Goal: Task Accomplishment & Management: Complete application form

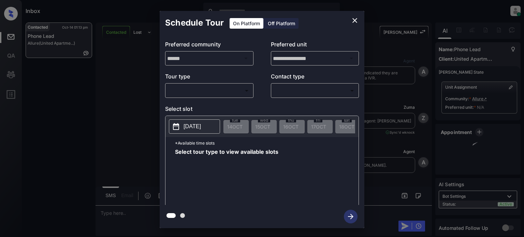
scroll to position [1875, 0]
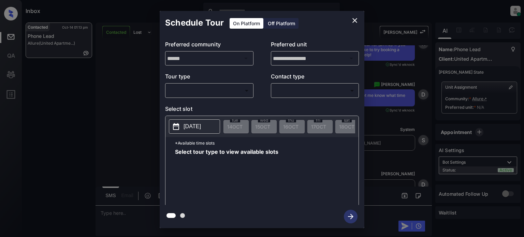
click at [192, 87] on body "Inbox Juan Carlos Manantan Online Set yourself offline Set yourself on break Pr…" at bounding box center [262, 118] width 524 height 237
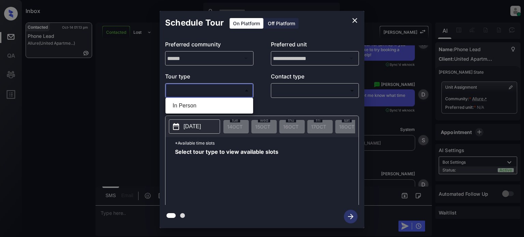
drag, startPoint x: 188, startPoint y: 106, endPoint x: 236, endPoint y: 102, distance: 47.9
click at [188, 106] on li "In Person" at bounding box center [209, 106] width 84 height 12
type input "********"
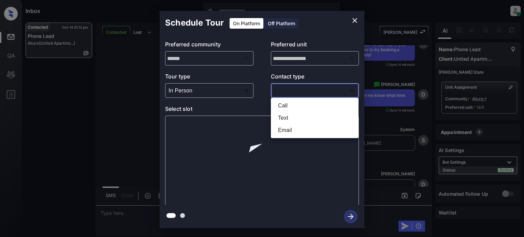
click at [297, 87] on body "Inbox Juan Carlos Manantan Online Set yourself offline Set yourself on break Pr…" at bounding box center [262, 118] width 524 height 237
click at [287, 117] on li "Text" at bounding box center [315, 118] width 84 height 12
type input "****"
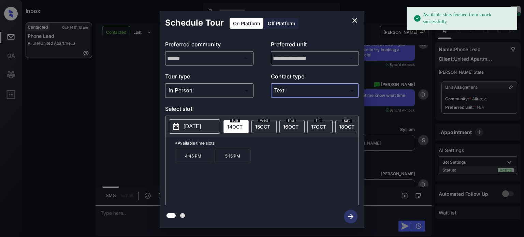
click at [201, 128] on p "2025-10-14" at bounding box center [192, 126] width 17 height 8
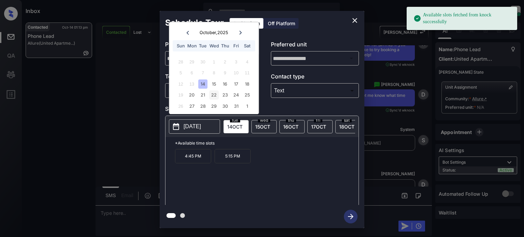
click at [212, 96] on div "22" at bounding box center [213, 94] width 9 height 9
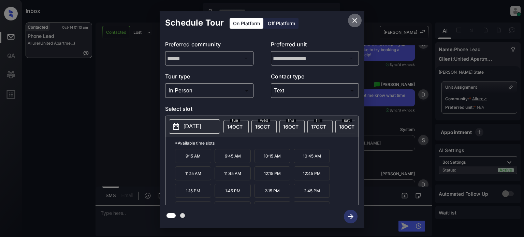
click at [355, 22] on icon "close" at bounding box center [355, 20] width 8 height 8
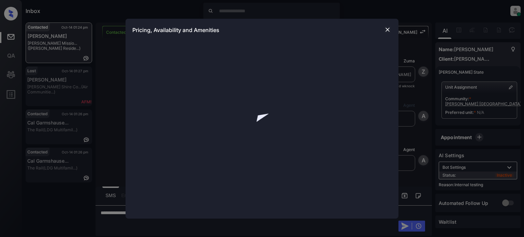
scroll to position [946, 0]
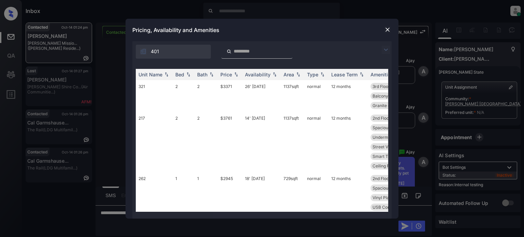
click at [386, 52] on img at bounding box center [386, 50] width 8 height 8
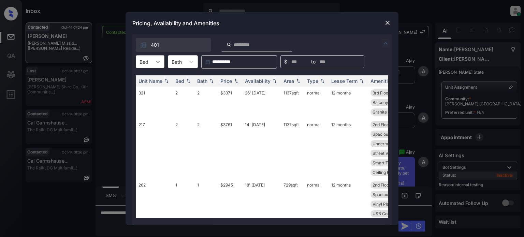
click at [152, 61] on div at bounding box center [158, 62] width 12 height 12
click at [153, 92] on div "2" at bounding box center [150, 91] width 29 height 12
click at [235, 80] on img at bounding box center [236, 81] width 7 height 5
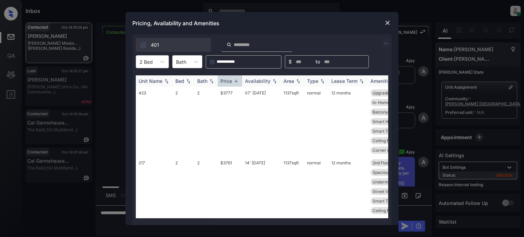
click at [235, 80] on img at bounding box center [236, 80] width 7 height 5
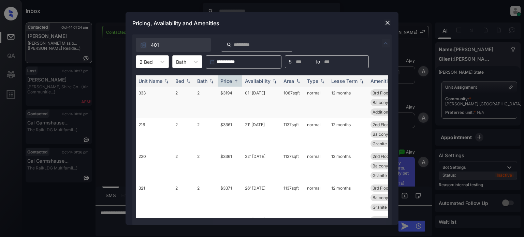
click at [258, 95] on td "01' [DATE]" at bounding box center [261, 103] width 39 height 32
click at [258, 95] on td "01' Oct 25" at bounding box center [261, 103] width 39 height 32
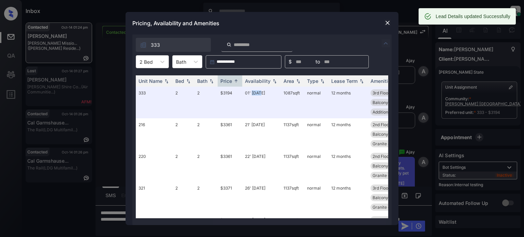
click at [387, 23] on img at bounding box center [387, 22] width 7 height 7
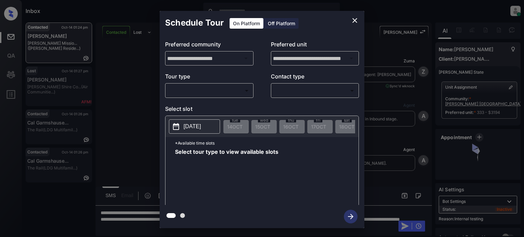
scroll to position [946, 0]
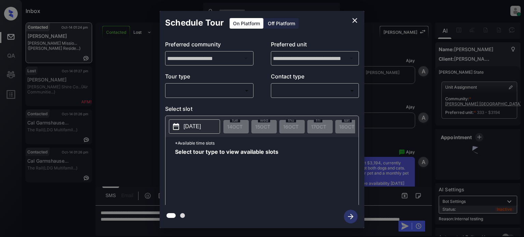
click at [356, 20] on icon "close" at bounding box center [355, 20] width 8 height 8
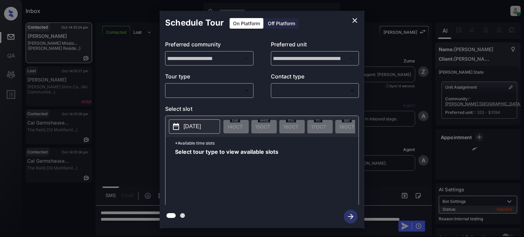
scroll to position [1151, 0]
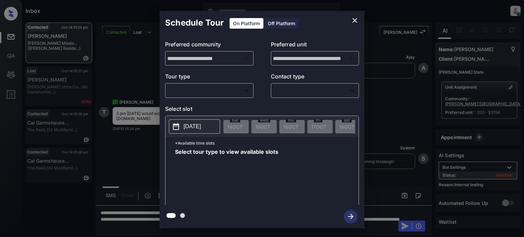
click at [217, 97] on div "​ ​" at bounding box center [209, 90] width 88 height 15
click at [218, 92] on body "Inbox Juan Carlos Manantan Online Set yourself offline Set yourself on break Pr…" at bounding box center [262, 118] width 524 height 237
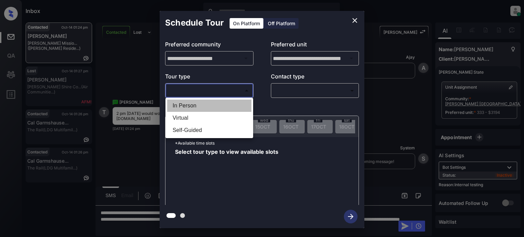
click at [205, 111] on li "In Person" at bounding box center [209, 106] width 84 height 12
type input "********"
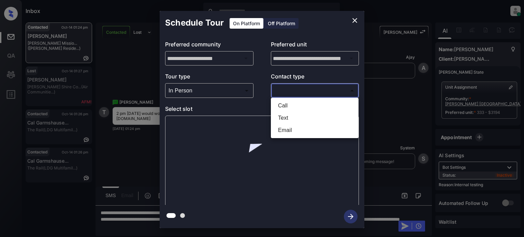
click at [319, 88] on body "Inbox Juan Carlos Manantan Online Set yourself offline Set yourself on break Pr…" at bounding box center [262, 118] width 524 height 237
click at [296, 117] on li "Text" at bounding box center [315, 118] width 84 height 12
type input "****"
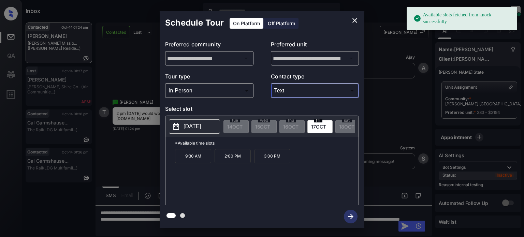
click at [201, 130] on p "[DATE]" at bounding box center [192, 126] width 17 height 8
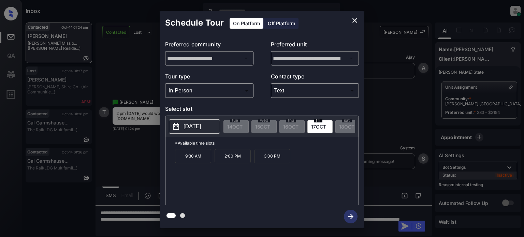
click at [243, 179] on div "9:30 AM 2:00 PM 3:00 PM" at bounding box center [267, 176] width 184 height 55
click at [233, 155] on p "2:00 PM" at bounding box center [233, 156] width 36 height 14
click at [347, 213] on icon "button" at bounding box center [351, 217] width 14 height 14
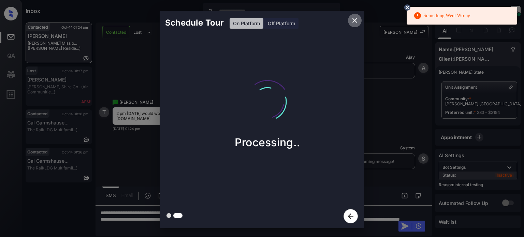
click at [355, 18] on icon "close" at bounding box center [355, 20] width 8 height 8
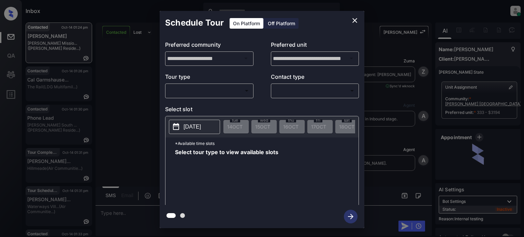
scroll to position [1325, 0]
click at [231, 97] on div "​ ​" at bounding box center [209, 90] width 88 height 15
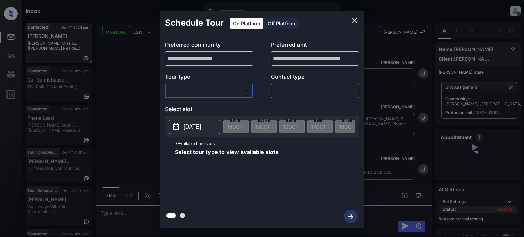
click at [231, 90] on body "Inbox [PERSON_NAME] Online Set yourself offline Set yourself on break Profile S…" at bounding box center [262, 118] width 524 height 237
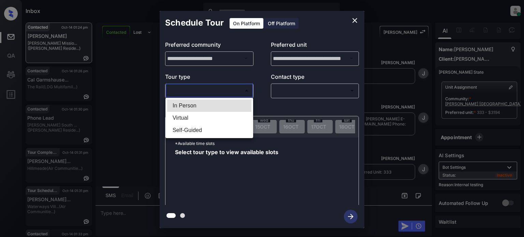
click at [214, 103] on li "In Person" at bounding box center [209, 106] width 84 height 12
type input "********"
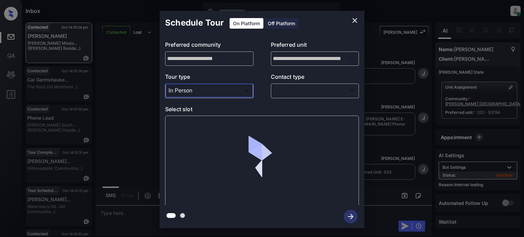
click at [292, 93] on body "Inbox [PERSON_NAME] Online Set yourself offline Set yourself on break Profile S…" at bounding box center [262, 118] width 524 height 237
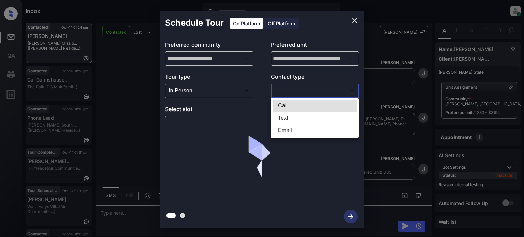
click at [293, 113] on li "Text" at bounding box center [315, 118] width 84 height 12
type input "****"
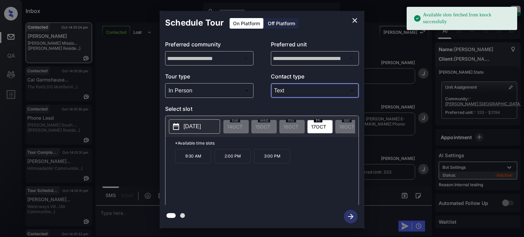
click at [238, 160] on p "2:00 PM" at bounding box center [233, 156] width 36 height 14
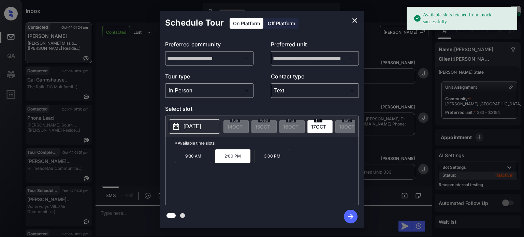
click at [348, 215] on icon "button" at bounding box center [351, 217] width 14 height 14
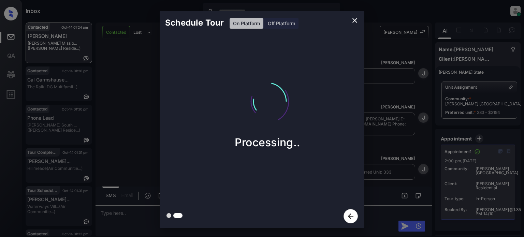
click at [356, 20] on icon "close" at bounding box center [355, 20] width 8 height 8
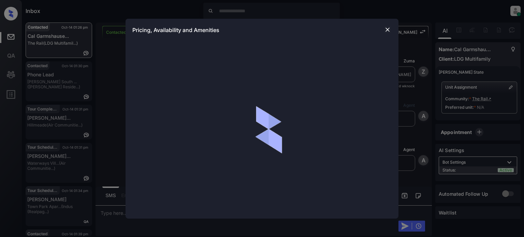
scroll to position [346, 0]
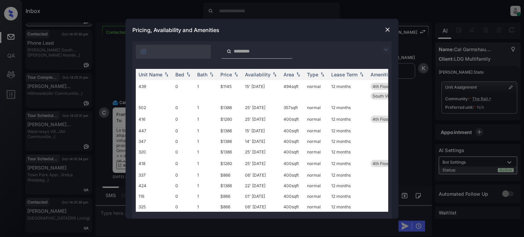
click at [385, 49] on img at bounding box center [386, 50] width 8 height 8
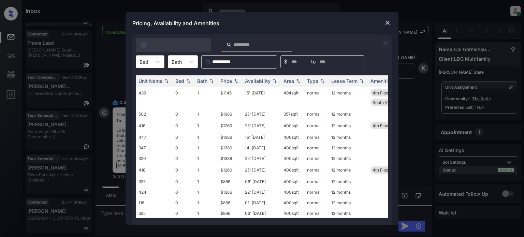
click at [155, 68] on div "Bed" at bounding box center [150, 61] width 29 height 13
click at [149, 79] on div "0" at bounding box center [150, 78] width 29 height 12
click at [235, 85] on th "Price" at bounding box center [230, 80] width 25 height 11
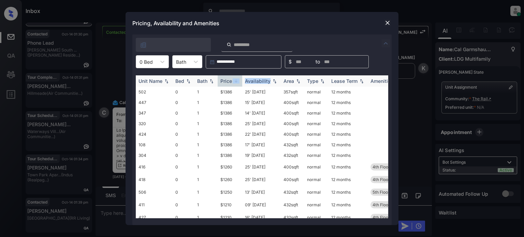
click at [235, 84] on th "Price" at bounding box center [230, 80] width 25 height 11
click at [263, 106] on td "01' Oct 25" at bounding box center [261, 102] width 39 height 11
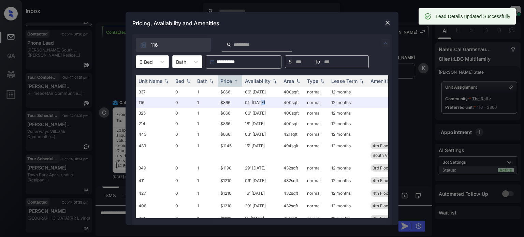
click at [386, 20] on img at bounding box center [387, 22] width 7 height 7
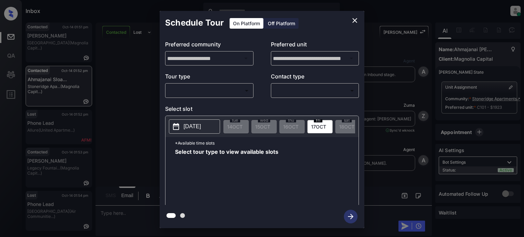
click at [205, 92] on body "Inbox [PERSON_NAME] Online Set yourself offline Set yourself on break Profile S…" at bounding box center [262, 118] width 524 height 237
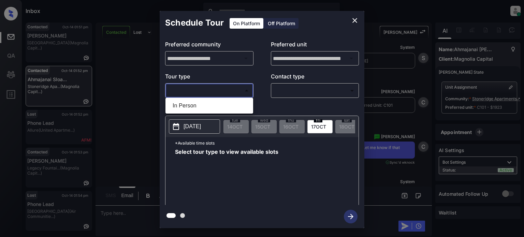
click at [200, 104] on li "In Person" at bounding box center [209, 106] width 84 height 12
type input "********"
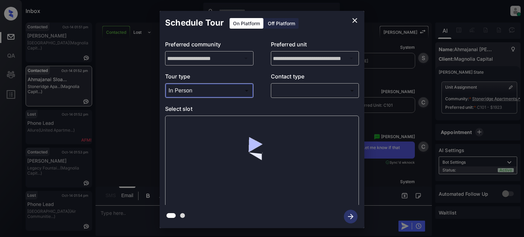
click at [306, 88] on body "Inbox Juan Carlos Manantan Online Set yourself offline Set yourself on break Pr…" at bounding box center [262, 118] width 524 height 237
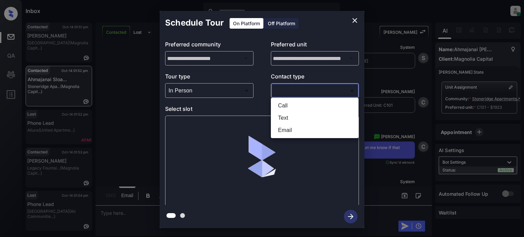
click at [290, 119] on li "Text" at bounding box center [315, 118] width 84 height 12
type input "****"
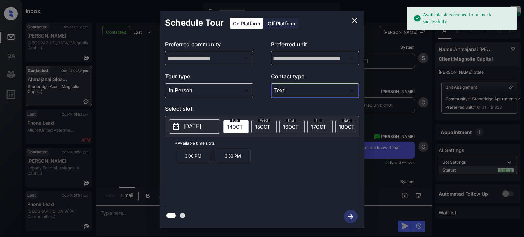
click at [191, 124] on p "2025-10-14" at bounding box center [192, 126] width 17 height 8
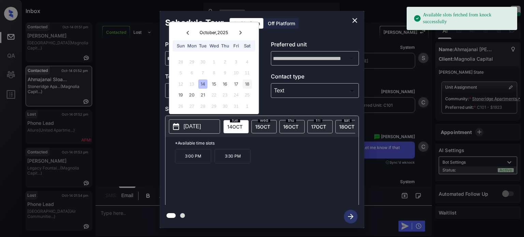
click at [249, 86] on div "18" at bounding box center [247, 83] width 9 height 9
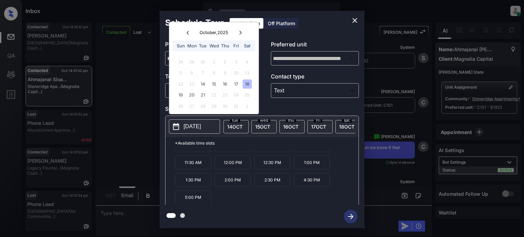
scroll to position [11, 0]
click at [355, 22] on icon "close" at bounding box center [355, 20] width 8 height 8
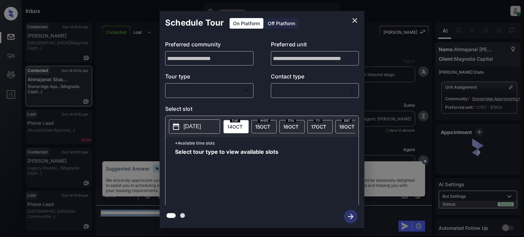
scroll to position [1287, 0]
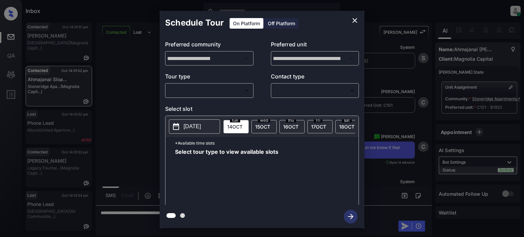
click at [199, 97] on div "​ ​" at bounding box center [209, 90] width 88 height 15
click at [195, 94] on body "Inbox Juan Carlos Manantan Online Set yourself offline Set yourself on break Pr…" at bounding box center [262, 118] width 524 height 237
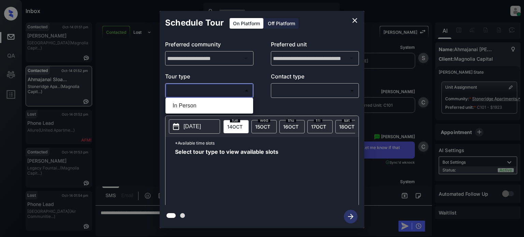
click at [193, 105] on li "In Person" at bounding box center [209, 106] width 84 height 12
type input "********"
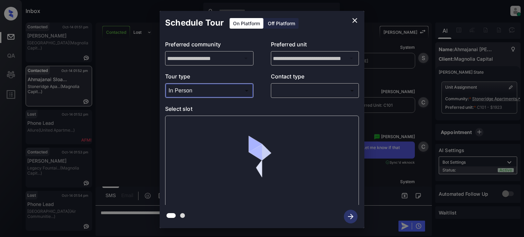
click at [313, 91] on body "Inbox Juan Carlos Manantan Online Set yourself offline Set yourself on break Pr…" at bounding box center [262, 118] width 524 height 237
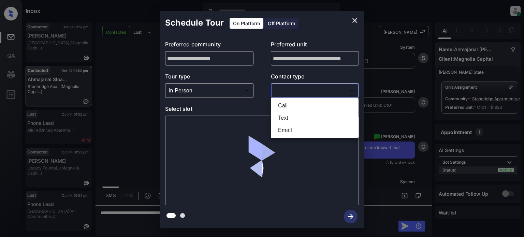
click at [297, 115] on li "Text" at bounding box center [315, 118] width 84 height 12
type input "****"
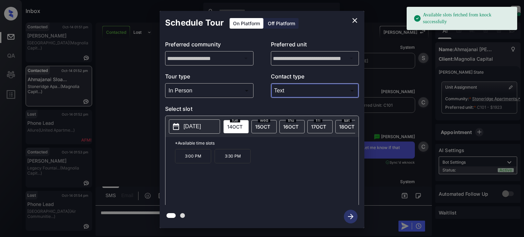
click at [194, 122] on p "2025-10-14" at bounding box center [192, 126] width 17 height 8
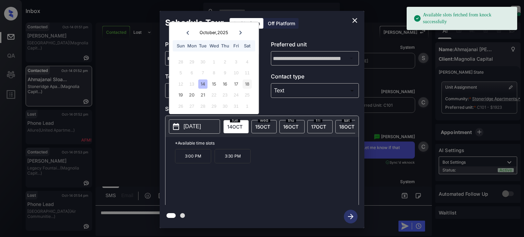
click at [247, 83] on div "18" at bounding box center [247, 83] width 9 height 9
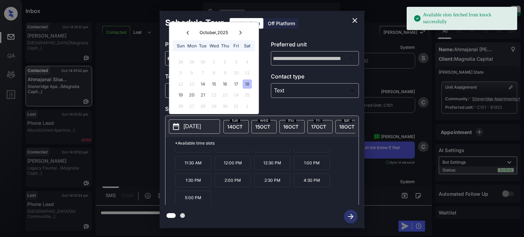
scroll to position [11, 0]
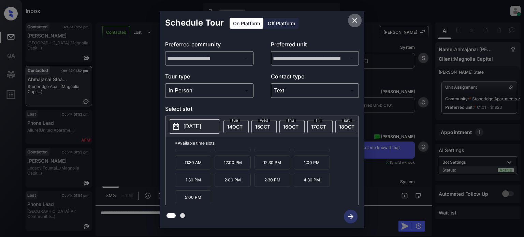
click at [353, 20] on icon "close" at bounding box center [355, 20] width 8 height 8
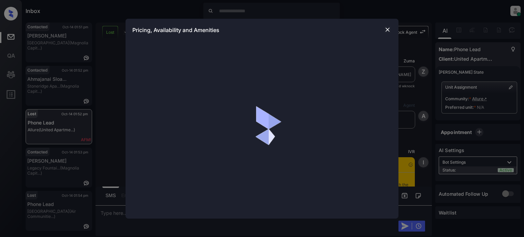
scroll to position [471, 0]
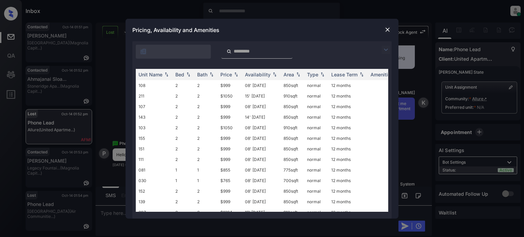
click at [383, 50] on img at bounding box center [386, 50] width 8 height 8
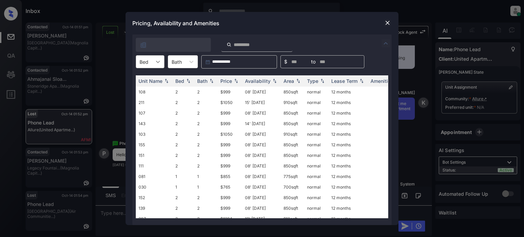
click at [152, 64] on div at bounding box center [158, 62] width 12 height 12
click at [150, 90] on div "2" at bounding box center [150, 91] width 29 height 12
click at [231, 81] on div "Price" at bounding box center [226, 81] width 12 height 6
click at [267, 91] on td "08' May 25" at bounding box center [261, 92] width 39 height 11
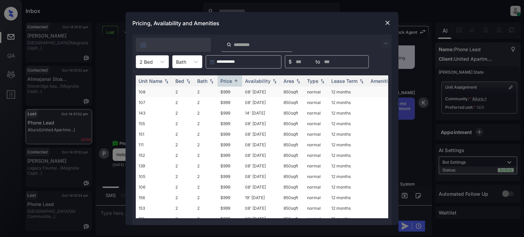
click at [267, 91] on td "08' May 25" at bounding box center [261, 92] width 39 height 11
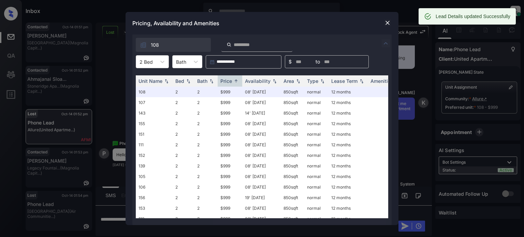
click at [386, 22] on img at bounding box center [387, 22] width 7 height 7
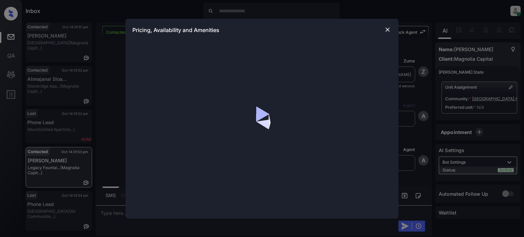
scroll to position [726, 0]
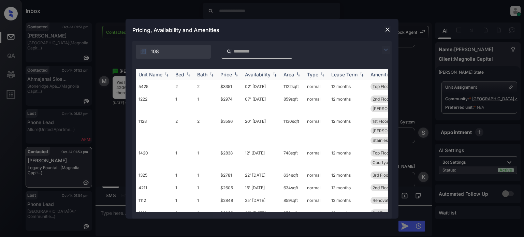
click at [147, 72] on div "Unit Name" at bounding box center [150, 75] width 24 height 6
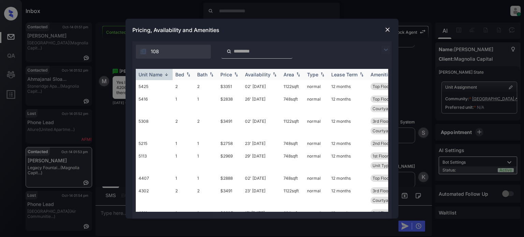
click at [149, 74] on div "Unit Name" at bounding box center [150, 75] width 24 height 6
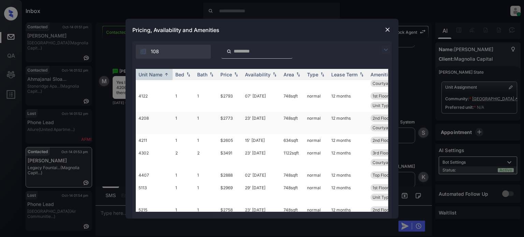
scroll to position [409, 0]
click at [384, 31] on img at bounding box center [387, 29] width 7 height 7
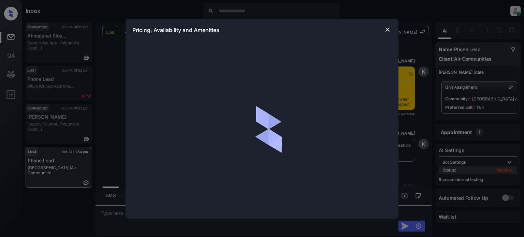
scroll to position [3383, 0]
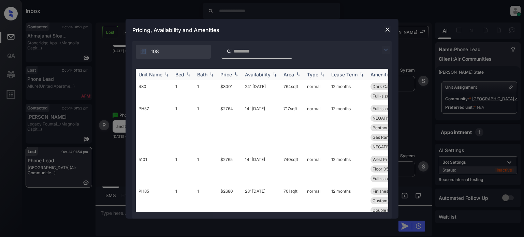
click at [151, 73] on div "Unit Name" at bounding box center [150, 75] width 24 height 6
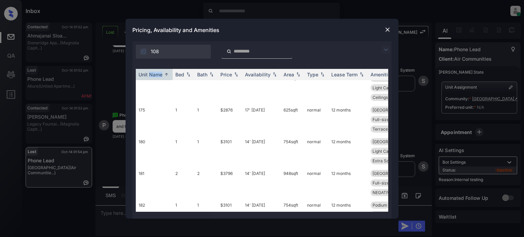
scroll to position [478, 0]
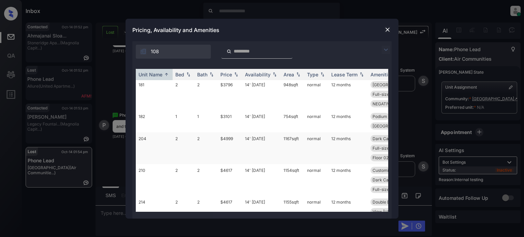
click at [253, 132] on td "14' Jun 23" at bounding box center [261, 148] width 39 height 32
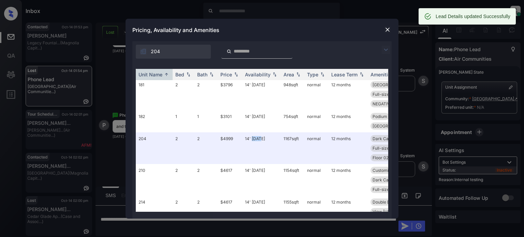
click at [386, 27] on img at bounding box center [387, 29] width 7 height 7
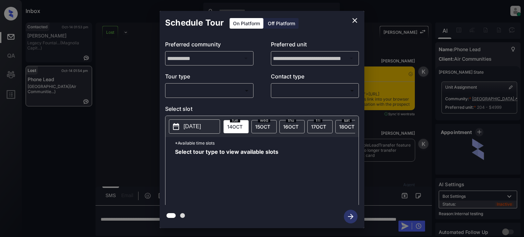
scroll to position [3758, 0]
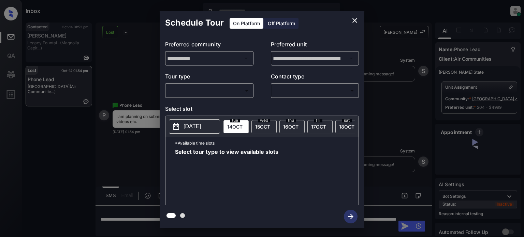
click at [213, 87] on body "Inbox Juan Carlos Manantan Online Set yourself offline Set yourself on break Pr…" at bounding box center [262, 118] width 524 height 237
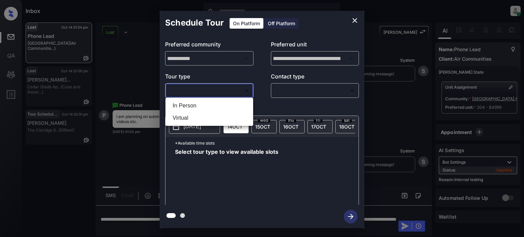
click at [353, 19] on div at bounding box center [262, 118] width 524 height 237
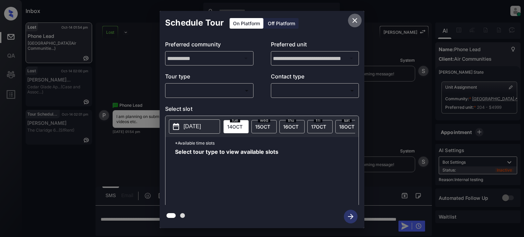
click at [354, 19] on icon "close" at bounding box center [355, 20] width 8 height 8
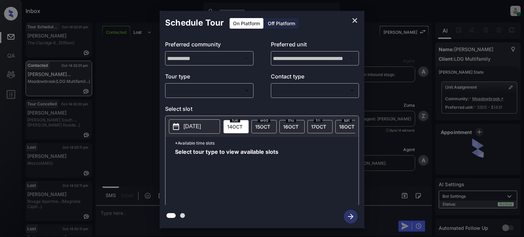
scroll to position [1058, 0]
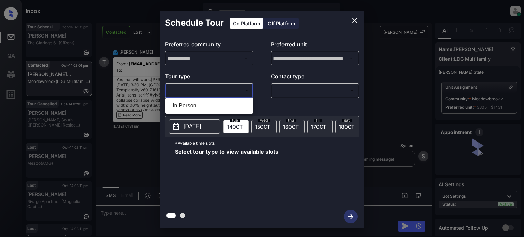
click at [224, 86] on body "Inbox [PERSON_NAME] Online Set yourself offline Set yourself on break Profile S…" at bounding box center [262, 118] width 524 height 237
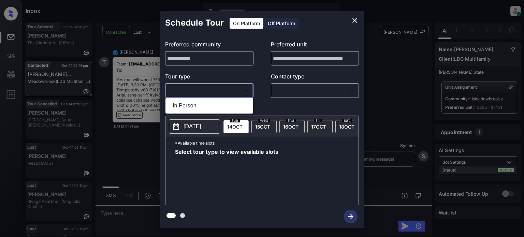
click at [206, 102] on li "In Person" at bounding box center [209, 106] width 84 height 12
type input "********"
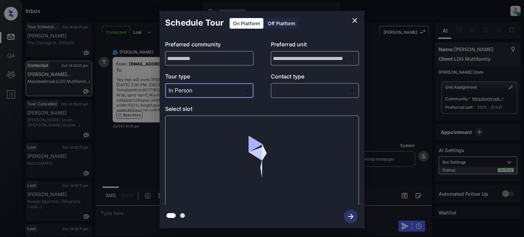
click at [291, 89] on body "Inbox [PERSON_NAME] Online Set yourself offline Set yourself on break Profile S…" at bounding box center [262, 118] width 524 height 237
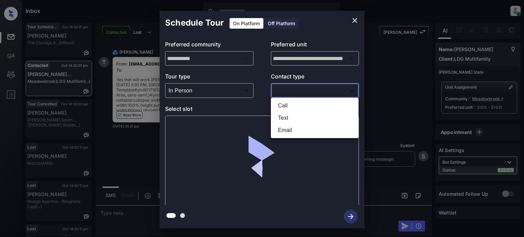
click at [278, 117] on li "Text" at bounding box center [315, 118] width 84 height 12
type input "****"
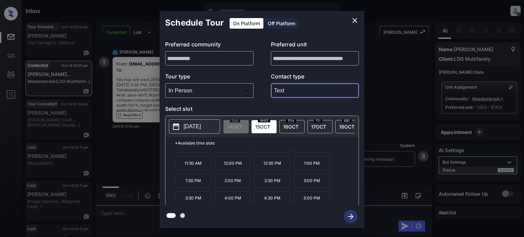
scroll to position [11, 0]
click at [317, 199] on p "5:00 PM" at bounding box center [312, 197] width 36 height 14
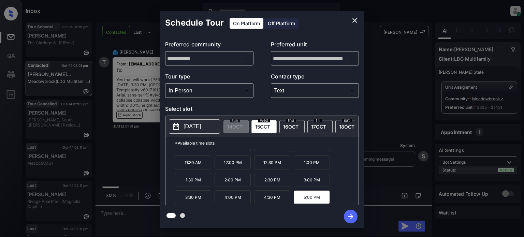
click at [352, 217] on icon "button" at bounding box center [350, 216] width 5 height 5
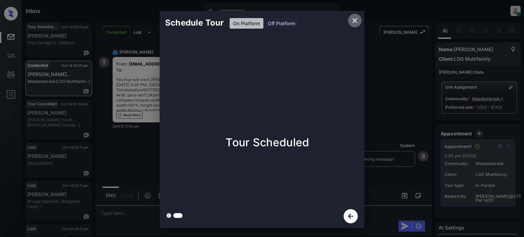
click at [357, 16] on button "close" at bounding box center [355, 21] width 14 height 14
